Goal: Task Accomplishment & Management: Complete application form

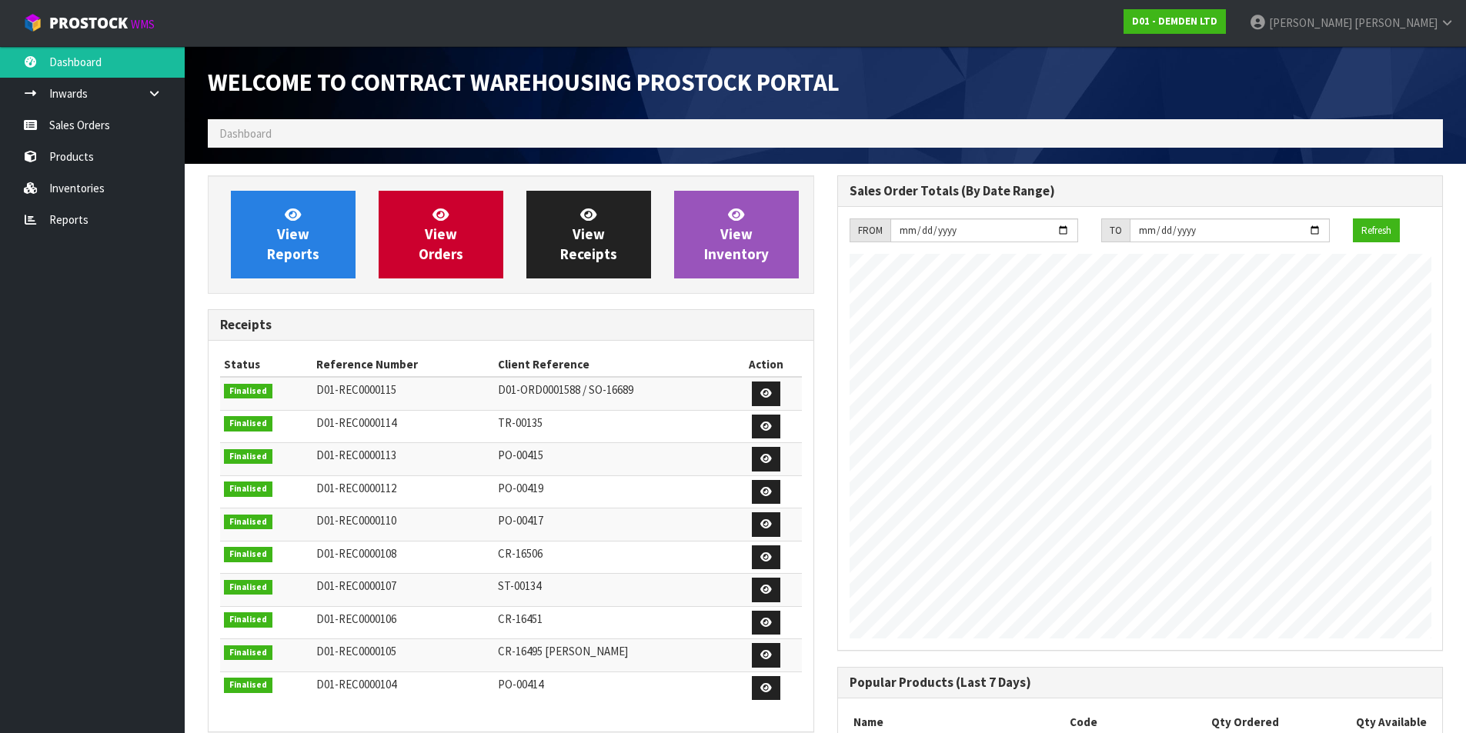
scroll to position [730, 629]
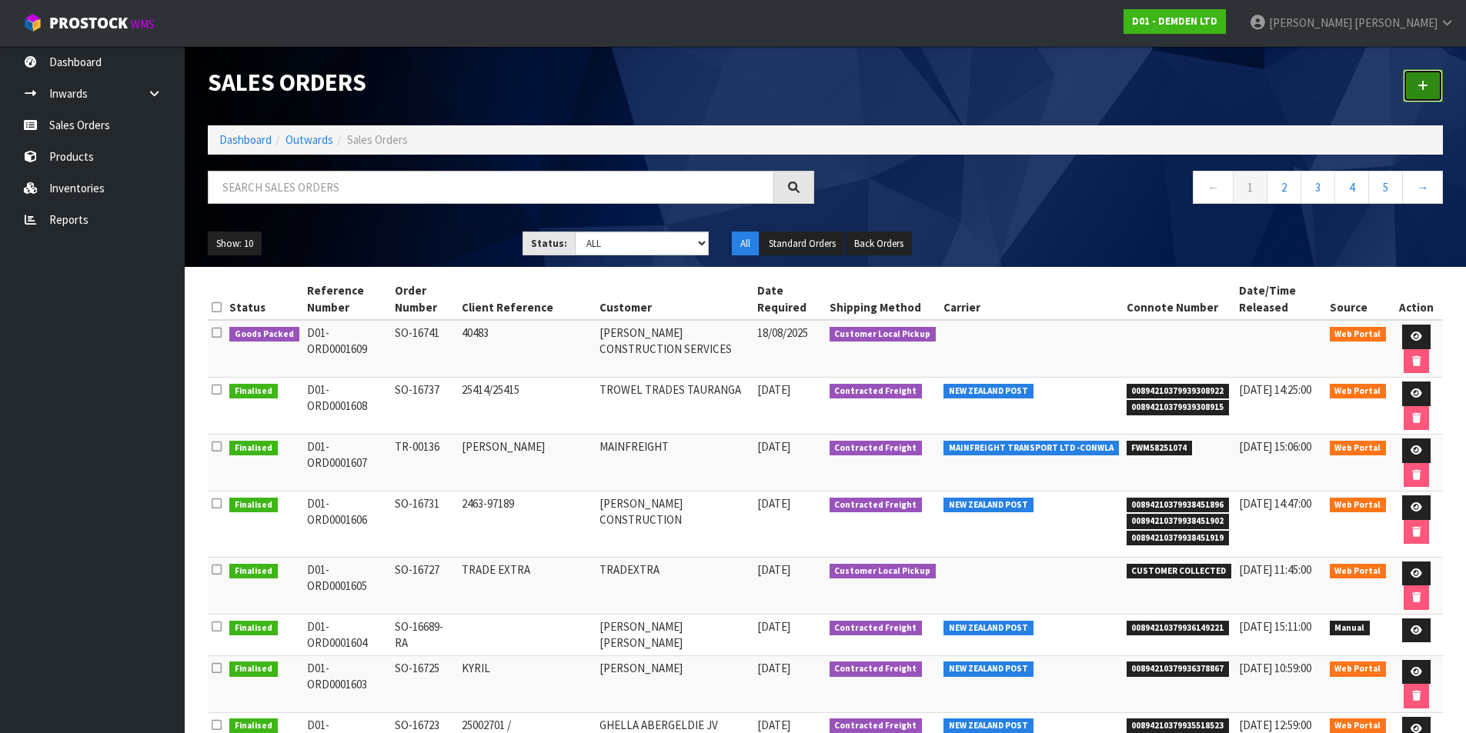
click at [1412, 72] on link at bounding box center [1423, 85] width 40 height 33
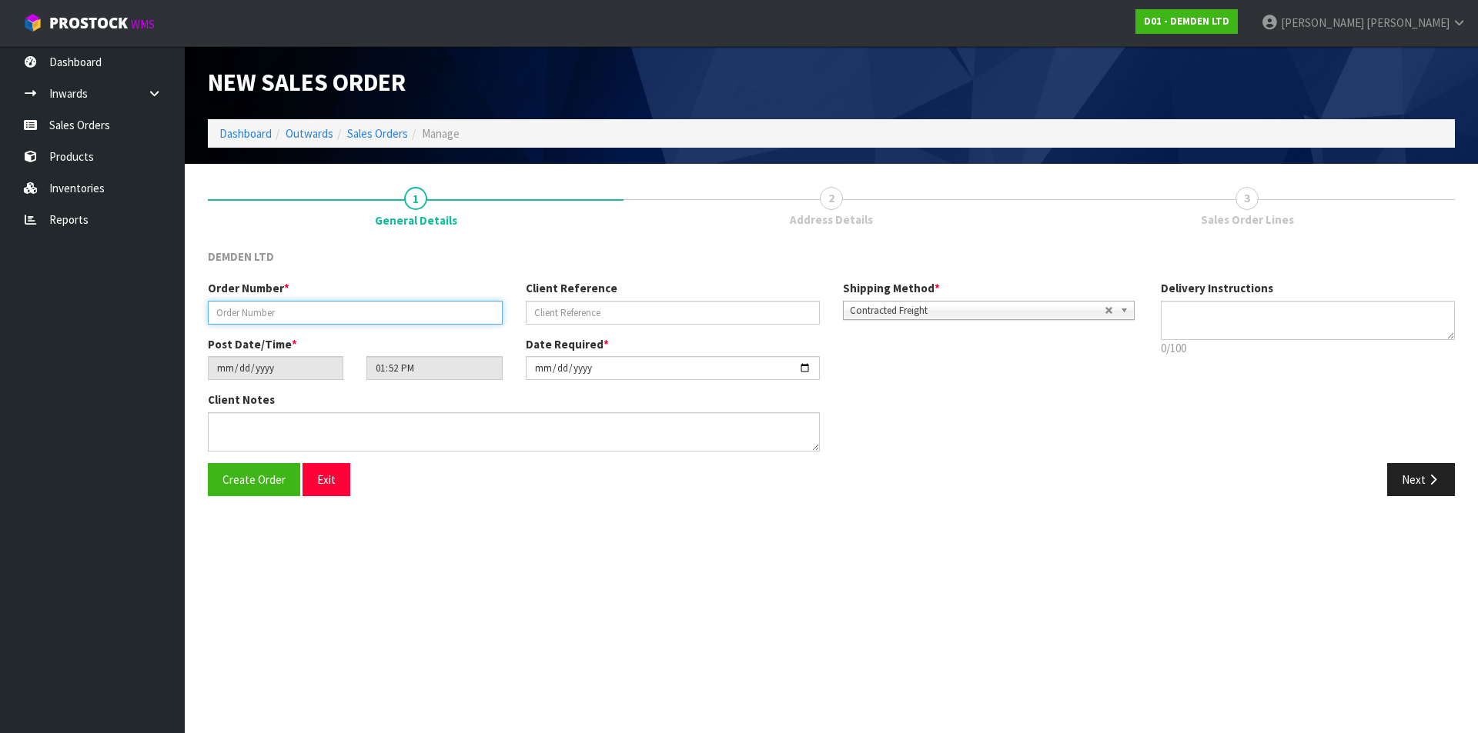
click at [359, 319] on input "text" at bounding box center [355, 313] width 295 height 24
type input "SO-16743"
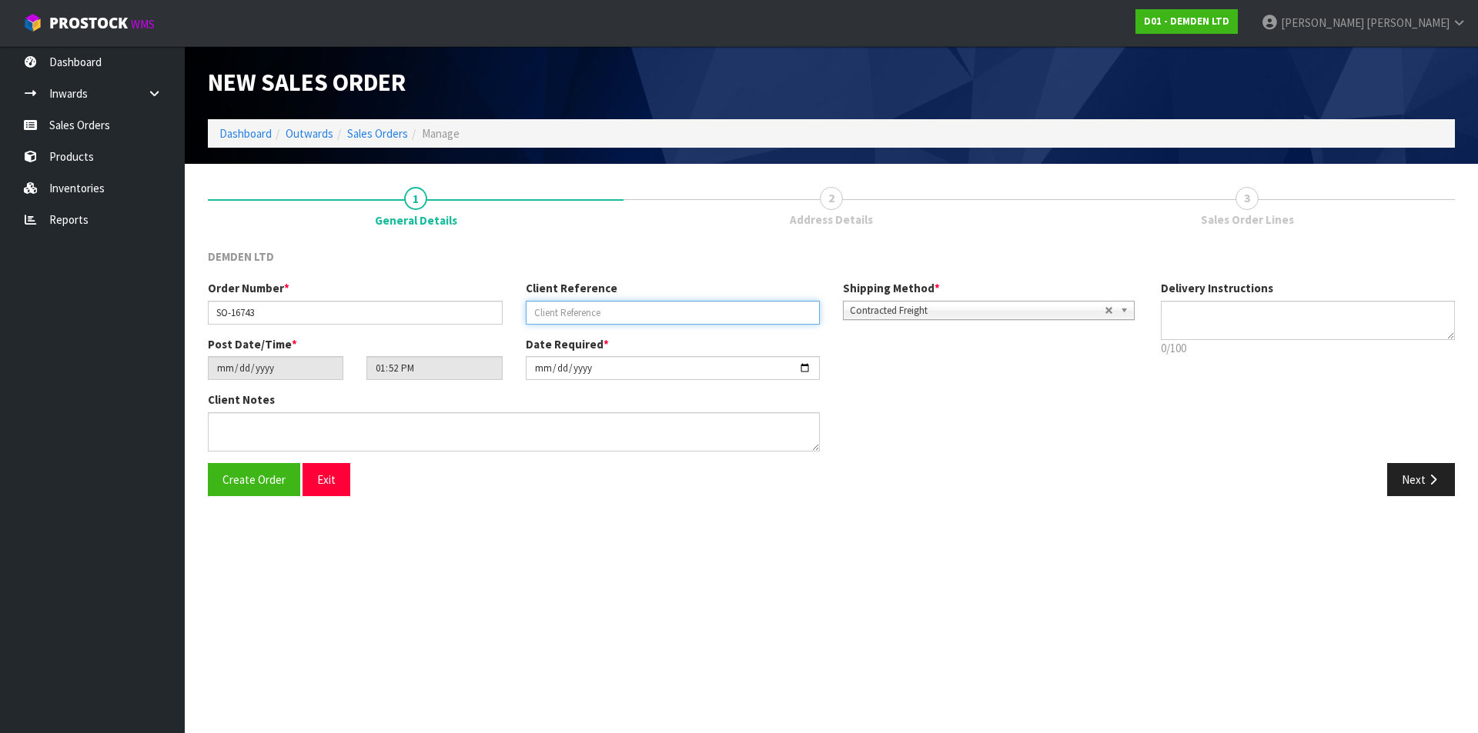
click at [611, 314] on input "text" at bounding box center [673, 313] width 295 height 24
type input "[PERSON_NAME]"
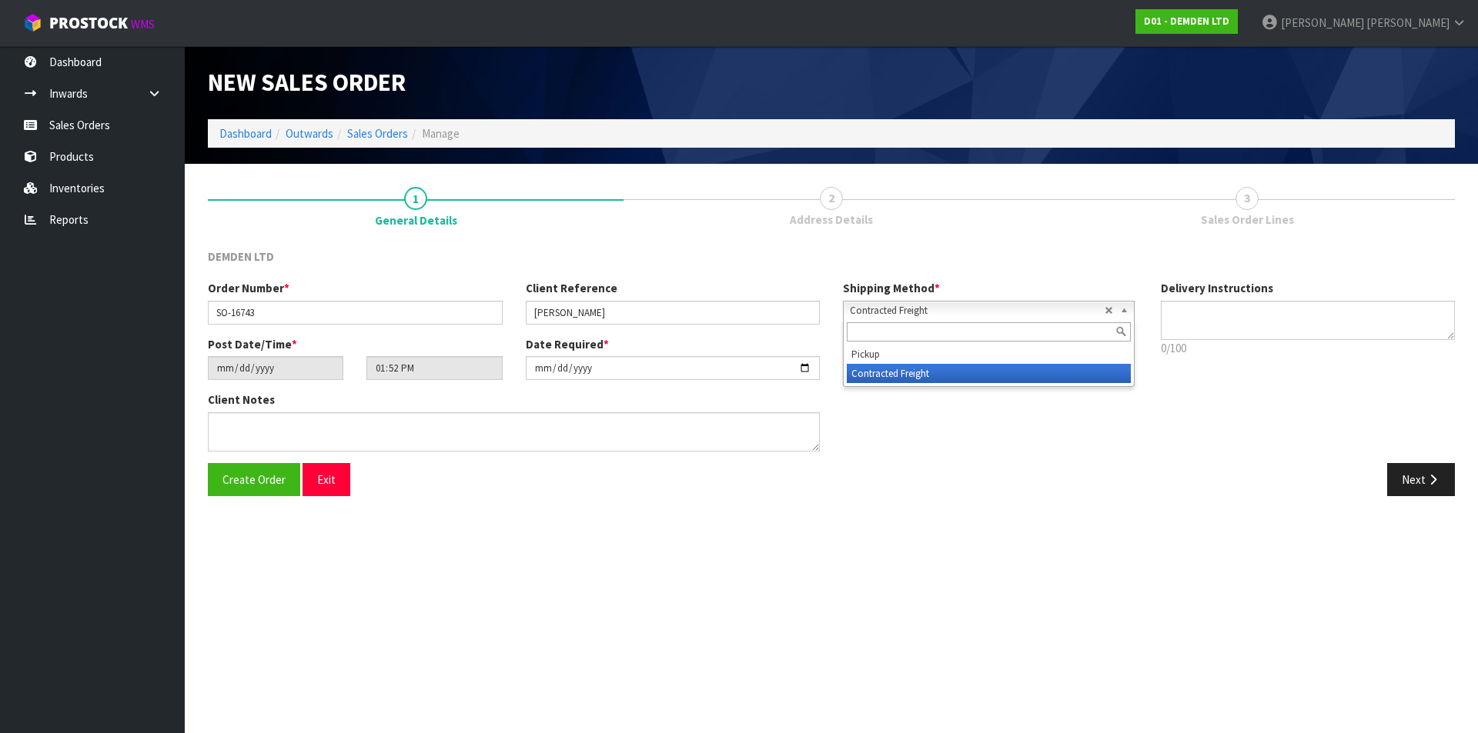
click at [1125, 315] on b at bounding box center [1127, 311] width 14 height 18
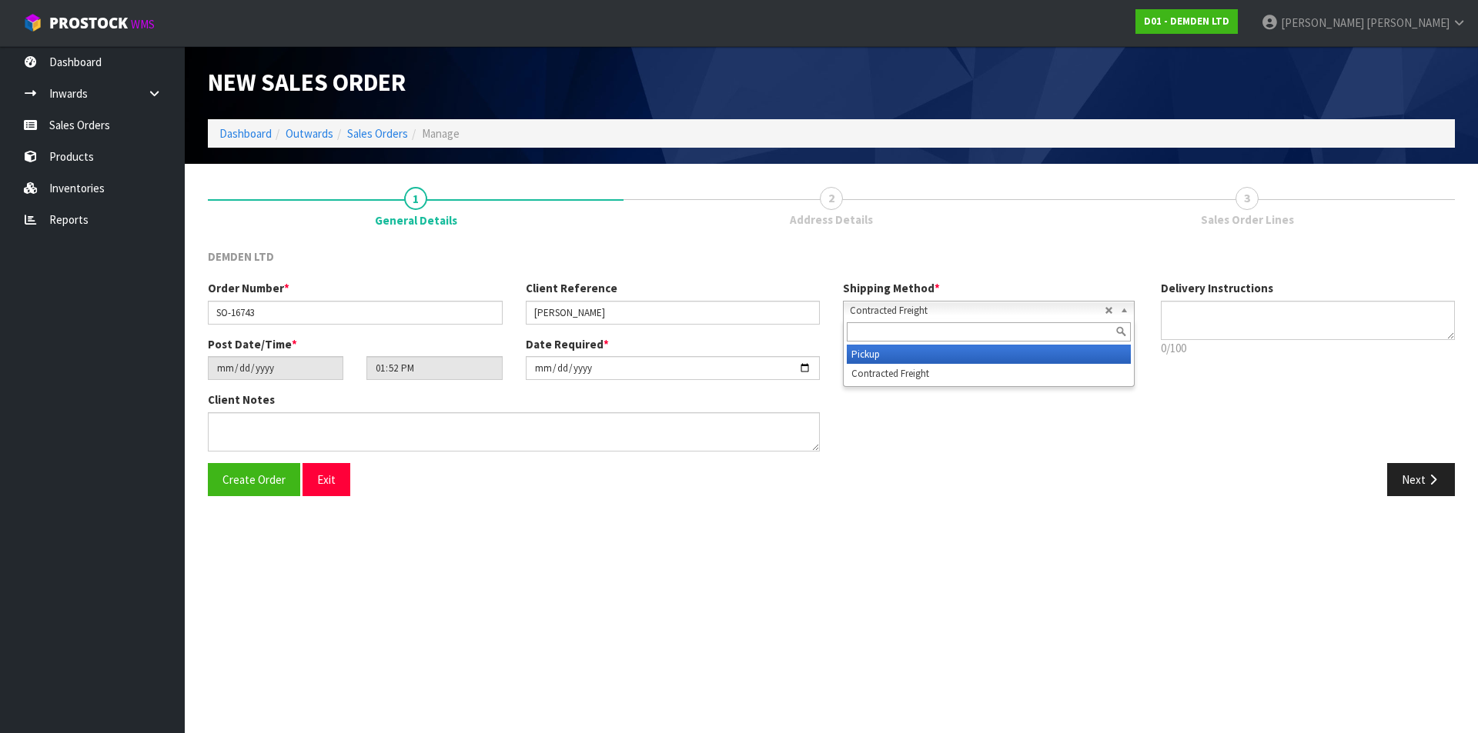
click at [981, 356] on li "Pickup" at bounding box center [989, 354] width 284 height 19
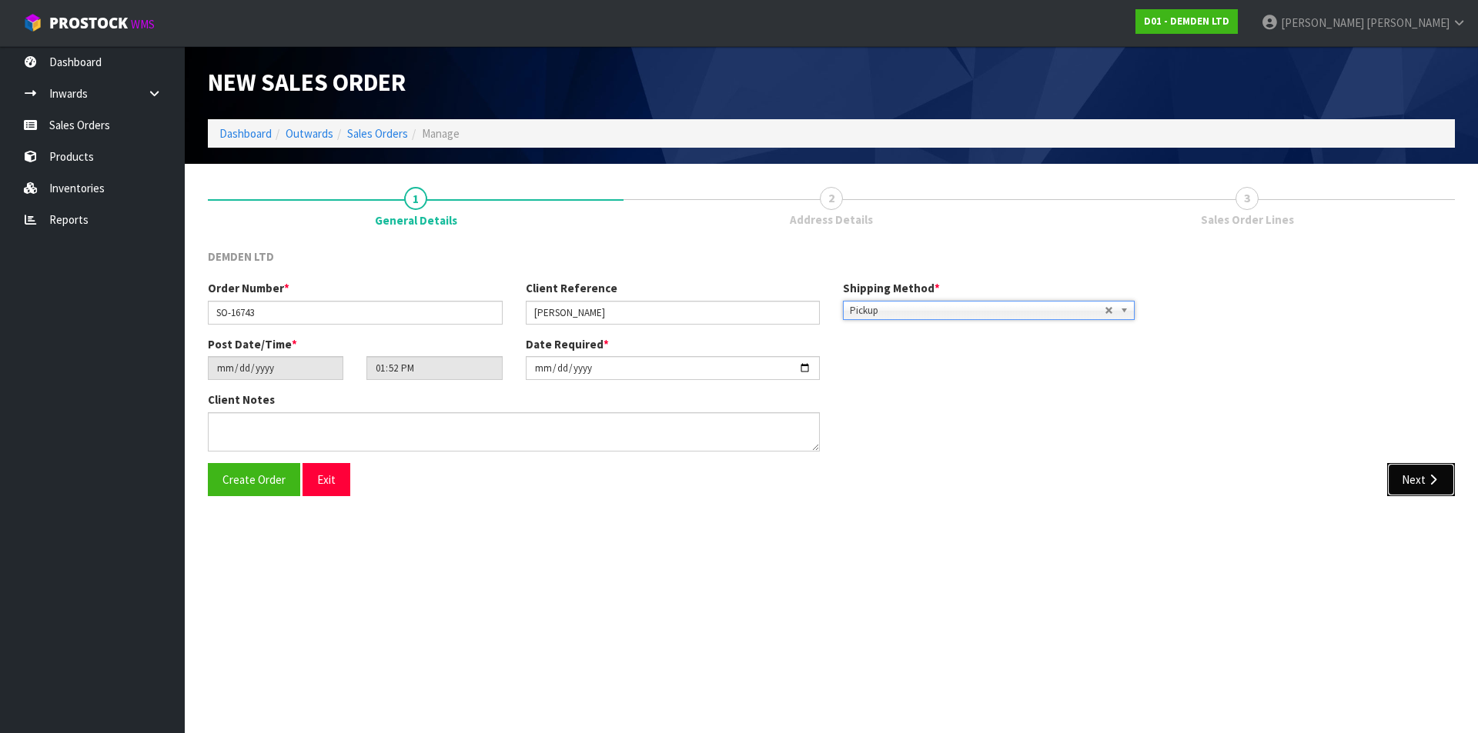
click at [1418, 482] on button "Next" at bounding box center [1421, 479] width 68 height 33
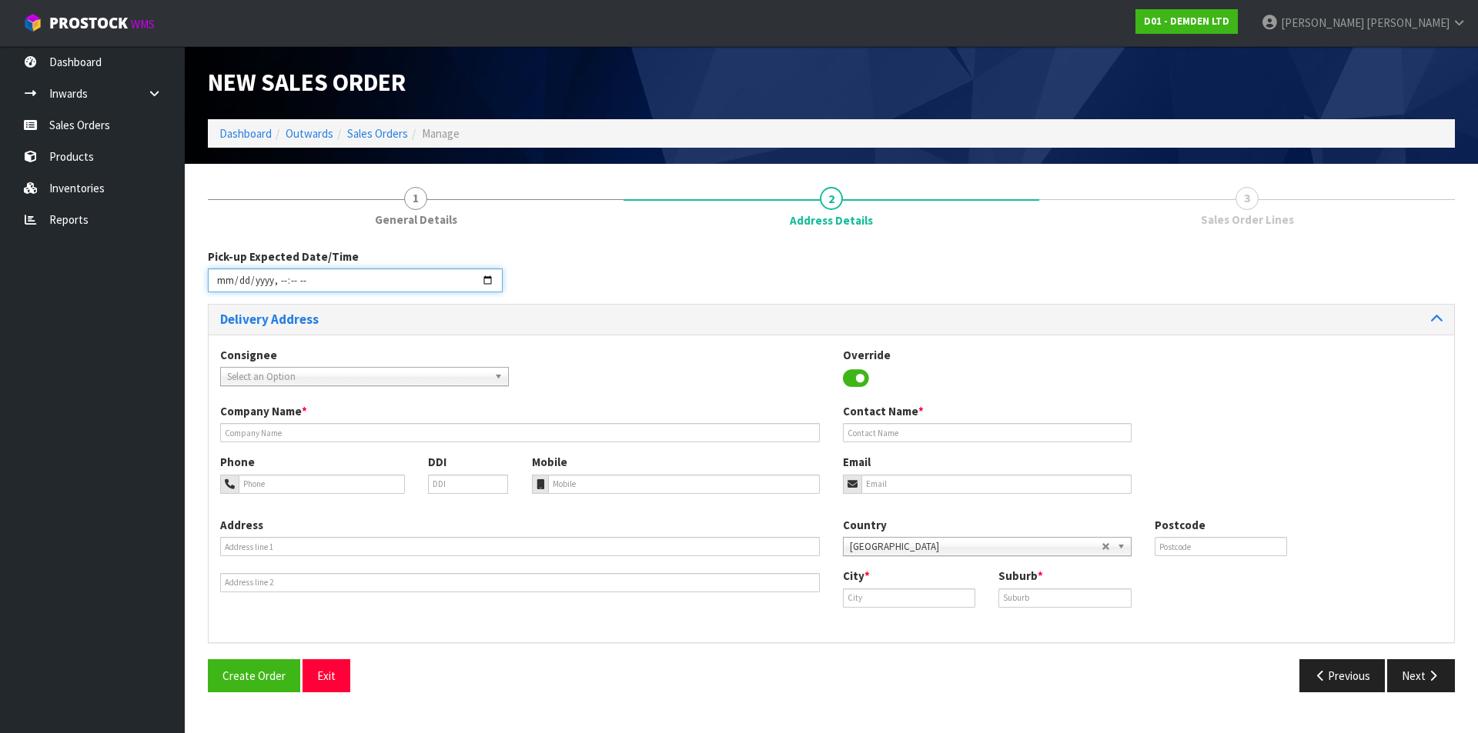
click at [484, 281] on input "datetime-local" at bounding box center [355, 281] width 295 height 24
type input "[DATE]T08:00"
click at [690, 355] on div "Consignee 000001.BAY MECHANICS - BAY MECHANICS 000001A - BRAKE & TRANSMISSION N…" at bounding box center [831, 375] width 1245 height 56
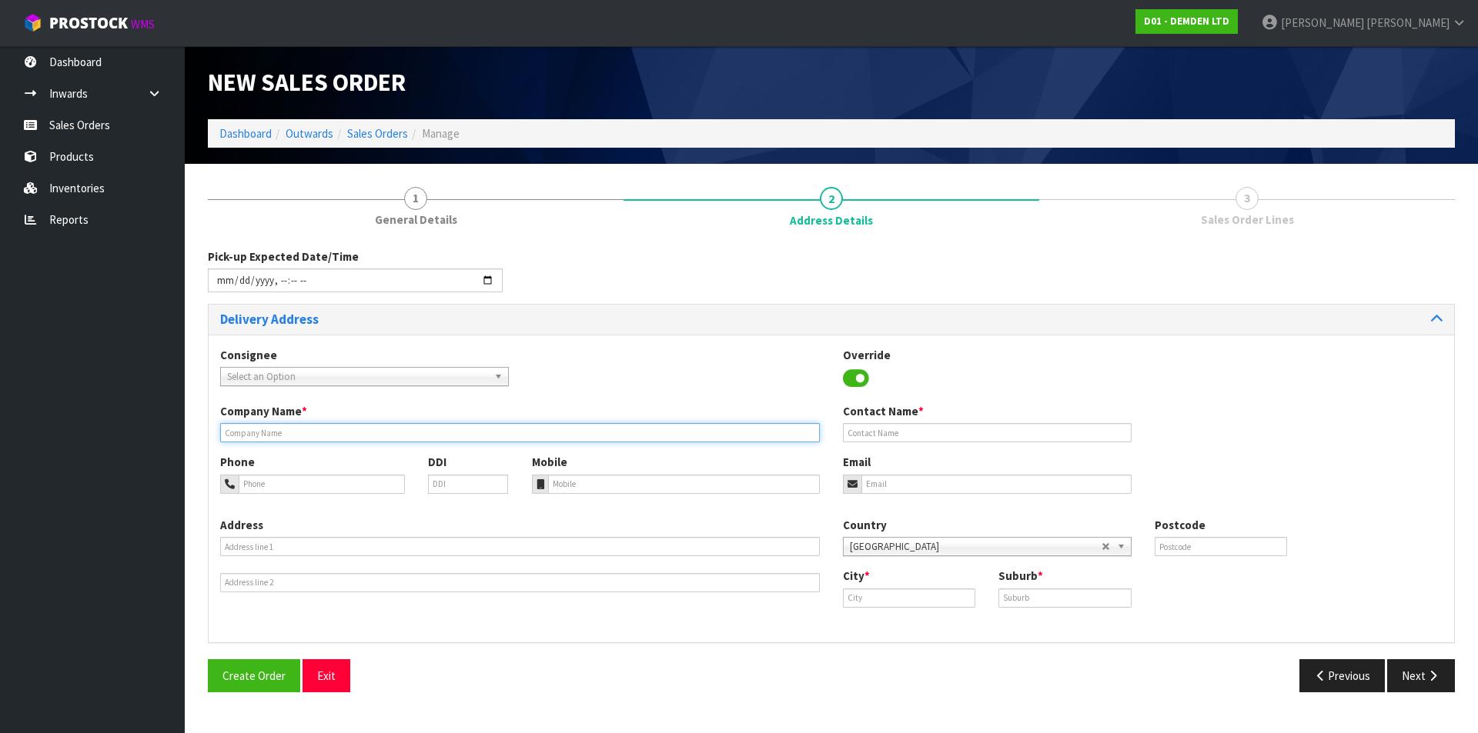
click at [316, 434] on input "text" at bounding box center [520, 432] width 600 height 19
type input "EMCO"
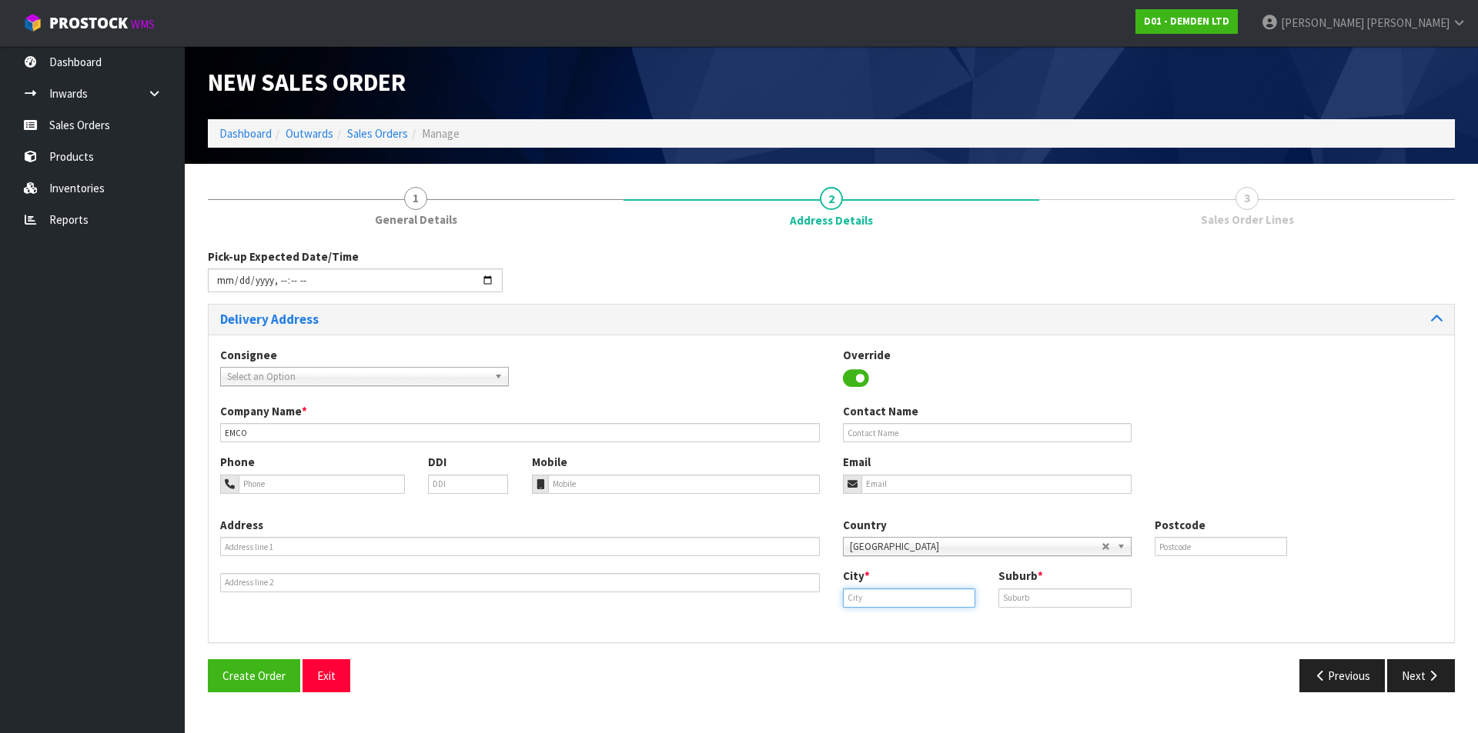
click at [865, 596] on input "text" at bounding box center [909, 598] width 132 height 19
drag, startPoint x: 919, startPoint y: 623, endPoint x: 972, endPoint y: 609, distance: 55.1
click at [920, 622] on link "[PERSON_NAME] land" at bounding box center [913, 624] width 139 height 21
type input "[GEOGRAPHIC_DATA]"
click at [1018, 595] on input "text" at bounding box center [1064, 598] width 132 height 19
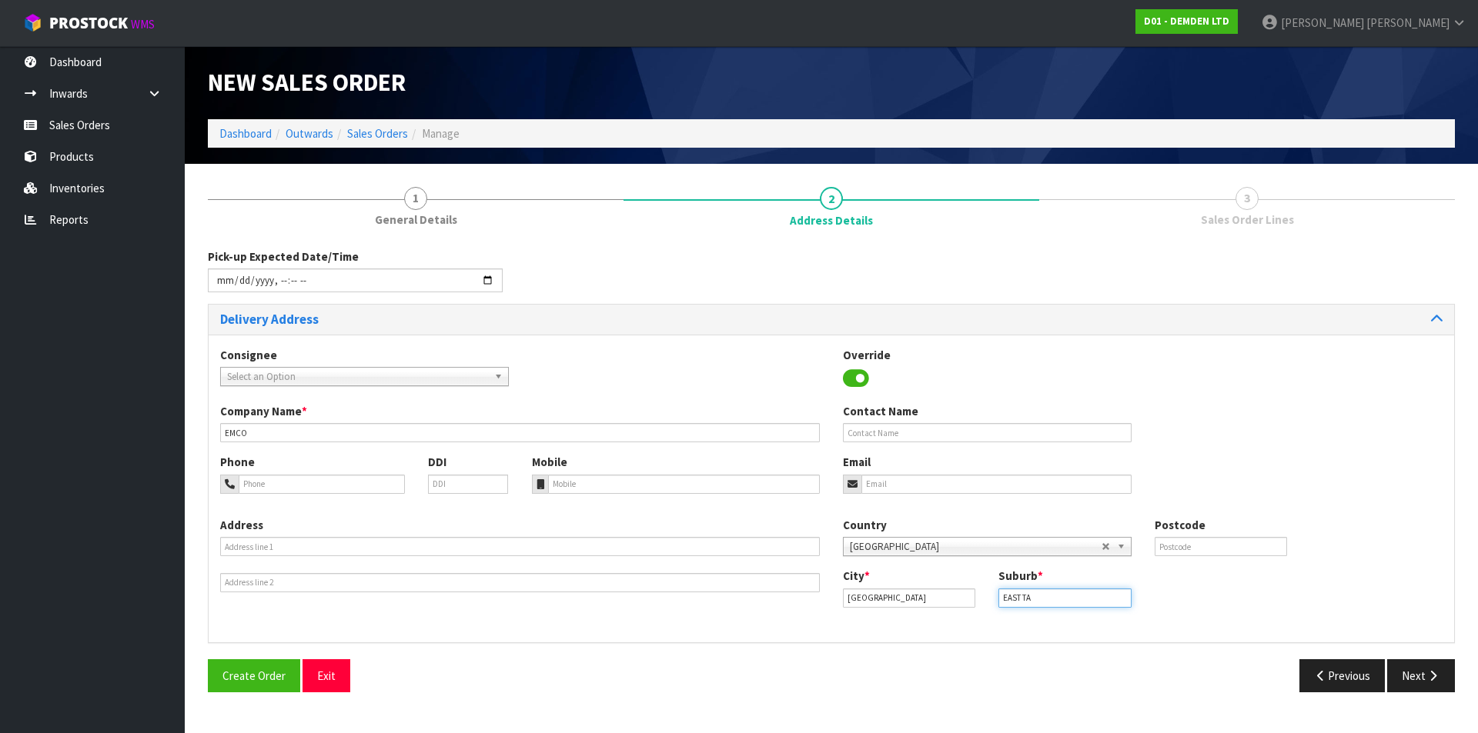
type input "EAST TAMAKI"
click at [1418, 666] on button "Next" at bounding box center [1421, 676] width 68 height 33
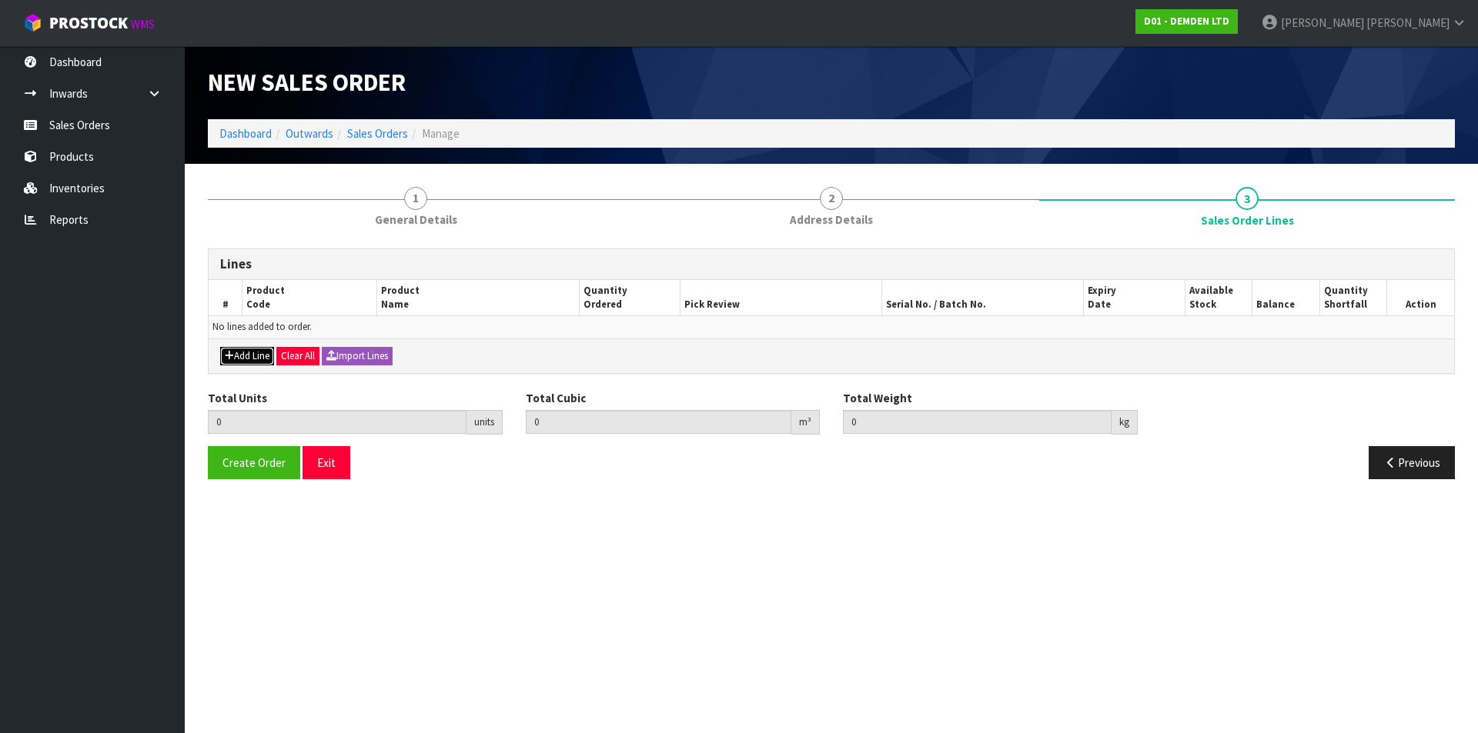
click at [236, 356] on button "Add Line" at bounding box center [247, 356] width 54 height 18
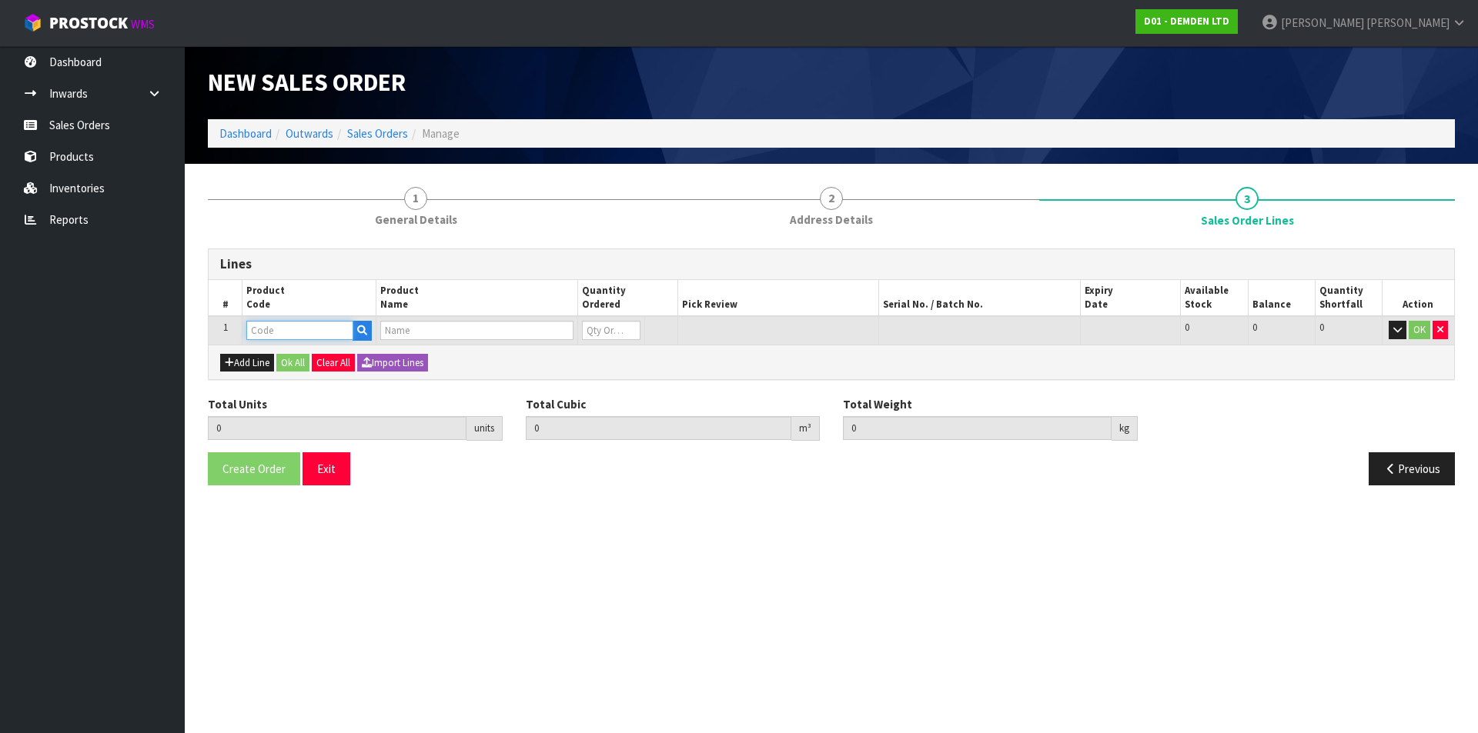
click at [276, 327] on input "text" at bounding box center [299, 330] width 107 height 19
type input "200020"
type input "0.000000"
type input "0.000"
type input "KUNISEAL 20 LM"
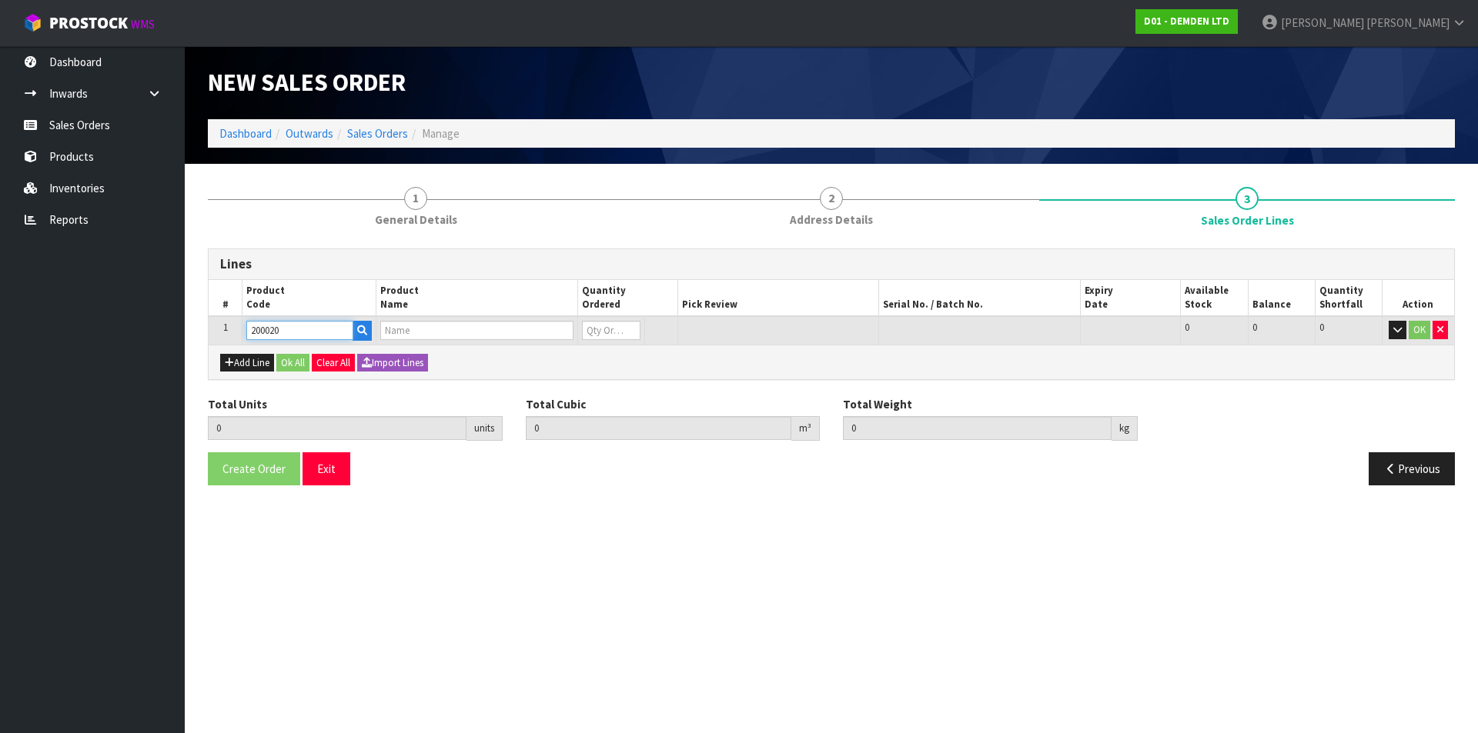
type input "0"
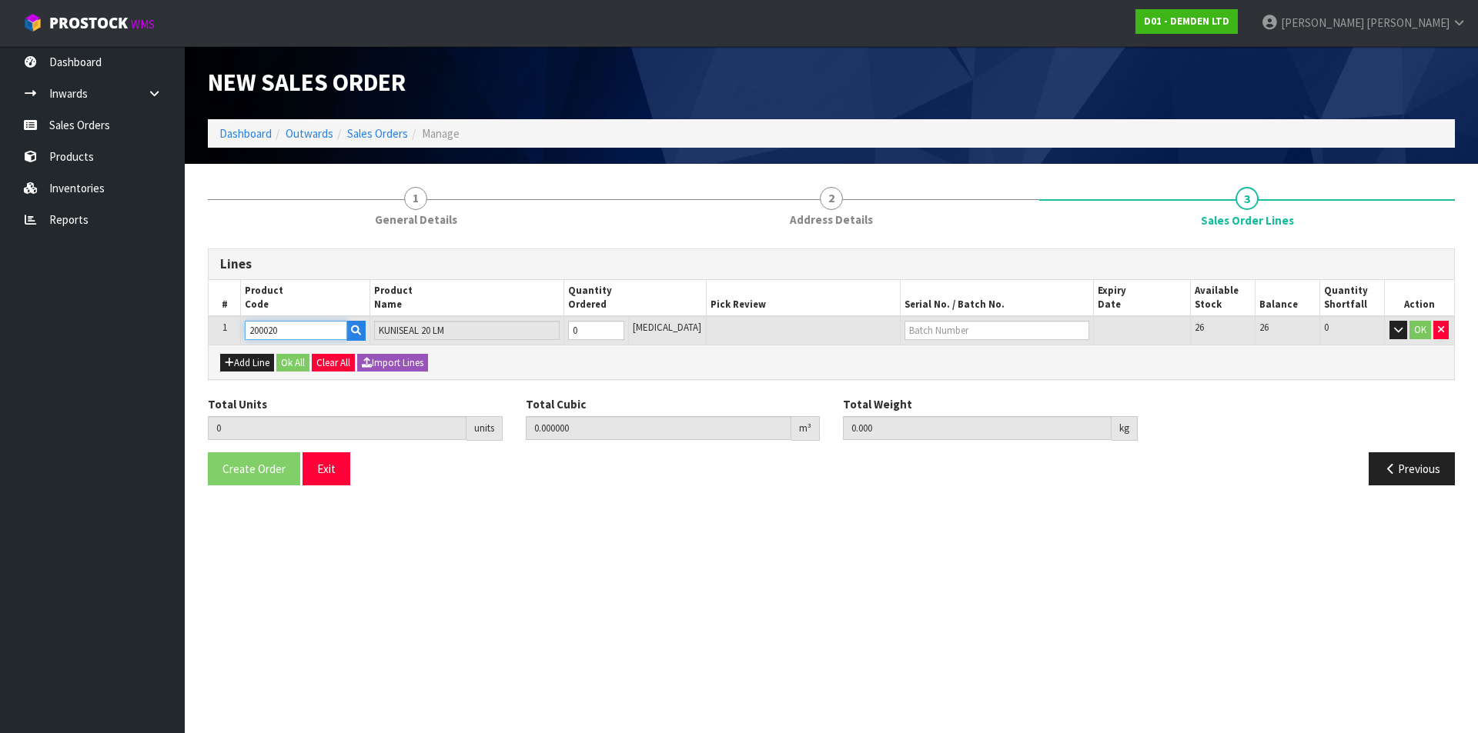
type input "200020"
type input "1"
type input "0.011664"
type input "8.62"
type input "1"
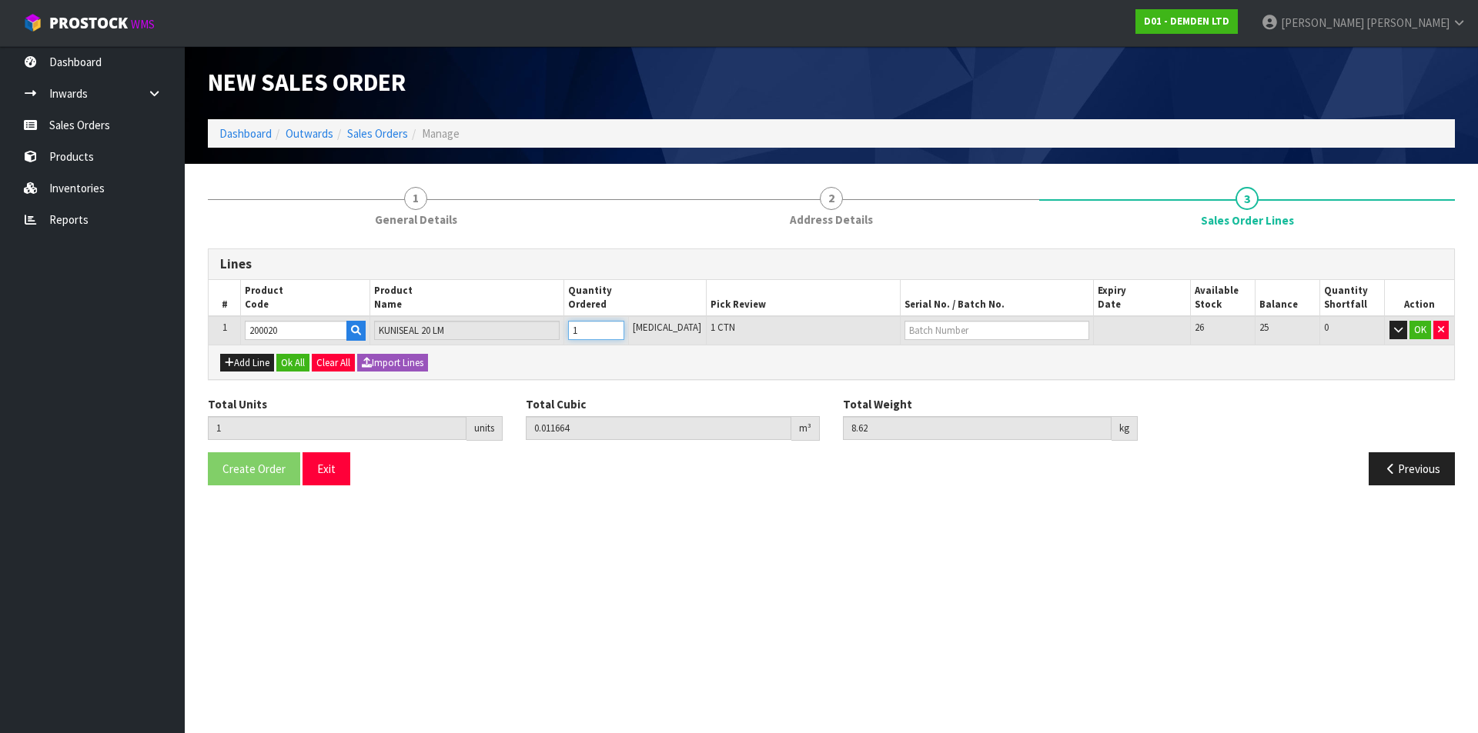
click at [624, 327] on input "1" at bounding box center [596, 330] width 56 height 19
click at [933, 328] on input "text" at bounding box center [996, 330] width 185 height 19
click at [920, 356] on link "H-401" at bounding box center [945, 356] width 122 height 21
type input "H-401"
click at [294, 360] on button "Ok All" at bounding box center [292, 363] width 33 height 18
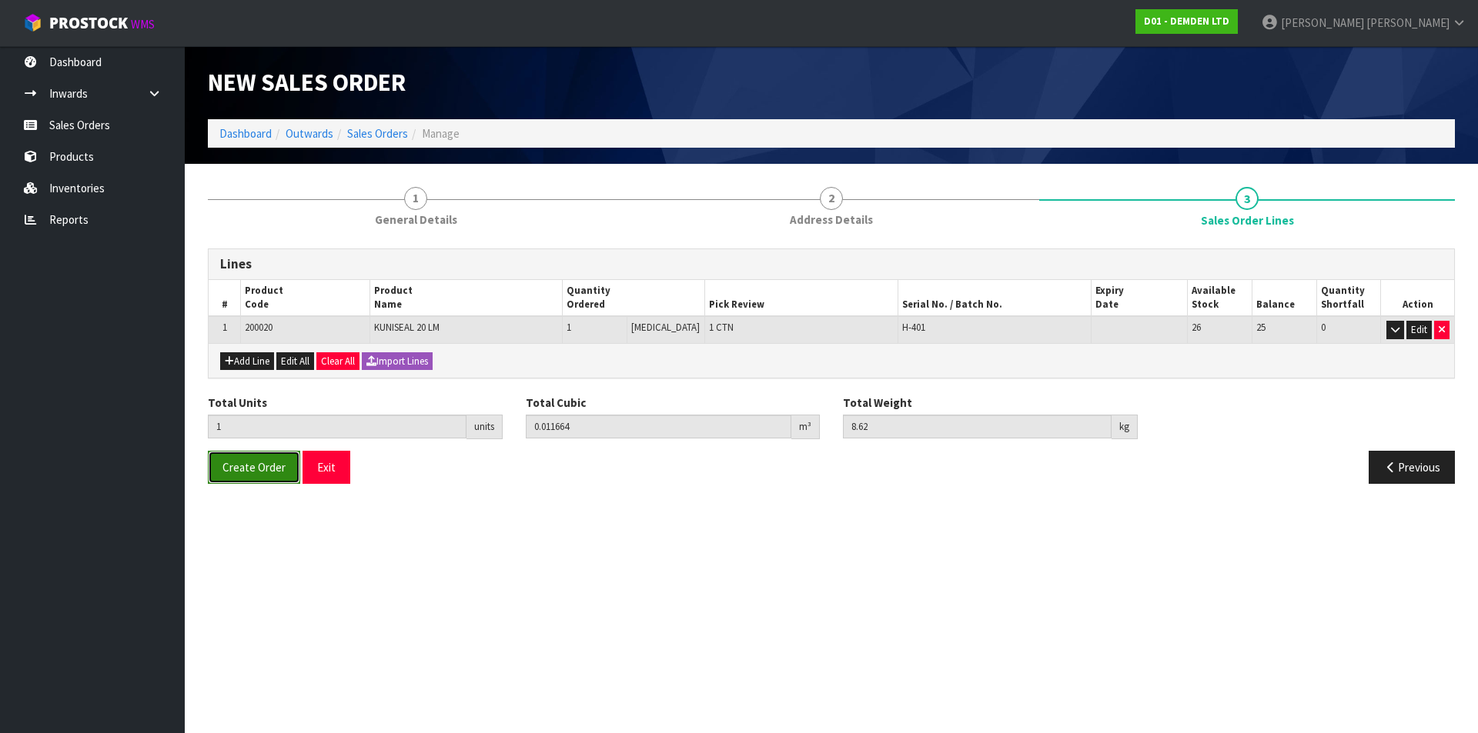
click at [245, 467] on span "Create Order" at bounding box center [253, 467] width 63 height 15
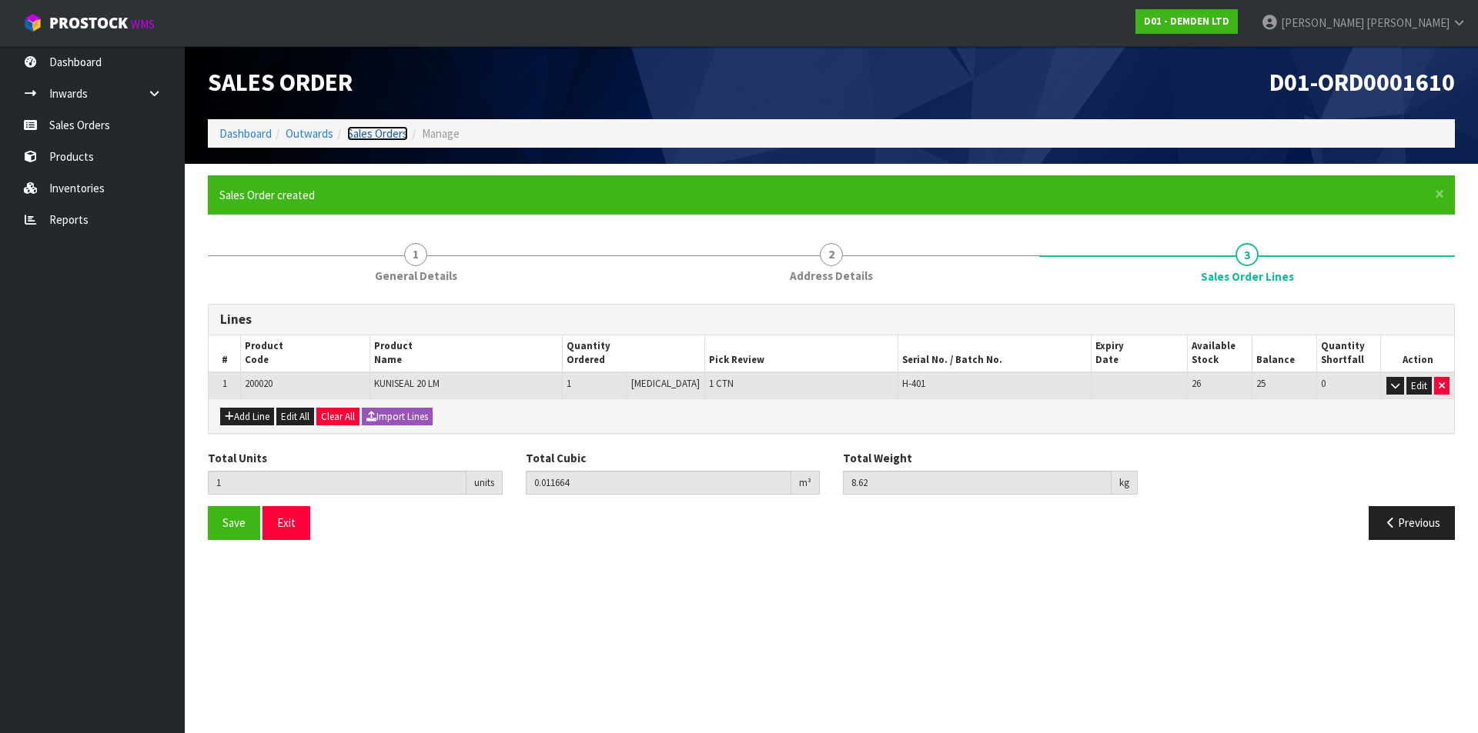
click at [366, 133] on link "Sales Orders" at bounding box center [377, 133] width 61 height 15
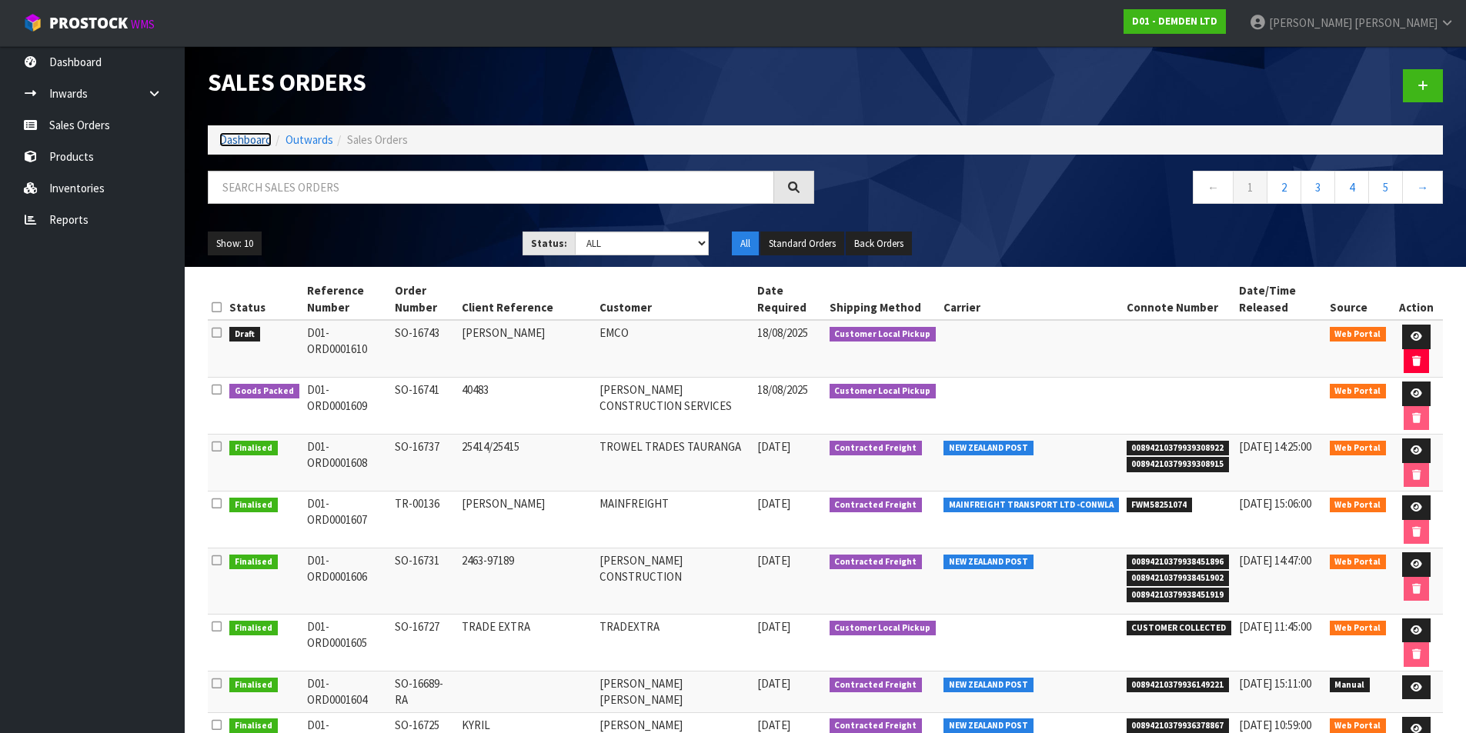
click at [242, 142] on link "Dashboard" at bounding box center [245, 139] width 52 height 15
